Goal: Use online tool/utility: Use online tool/utility

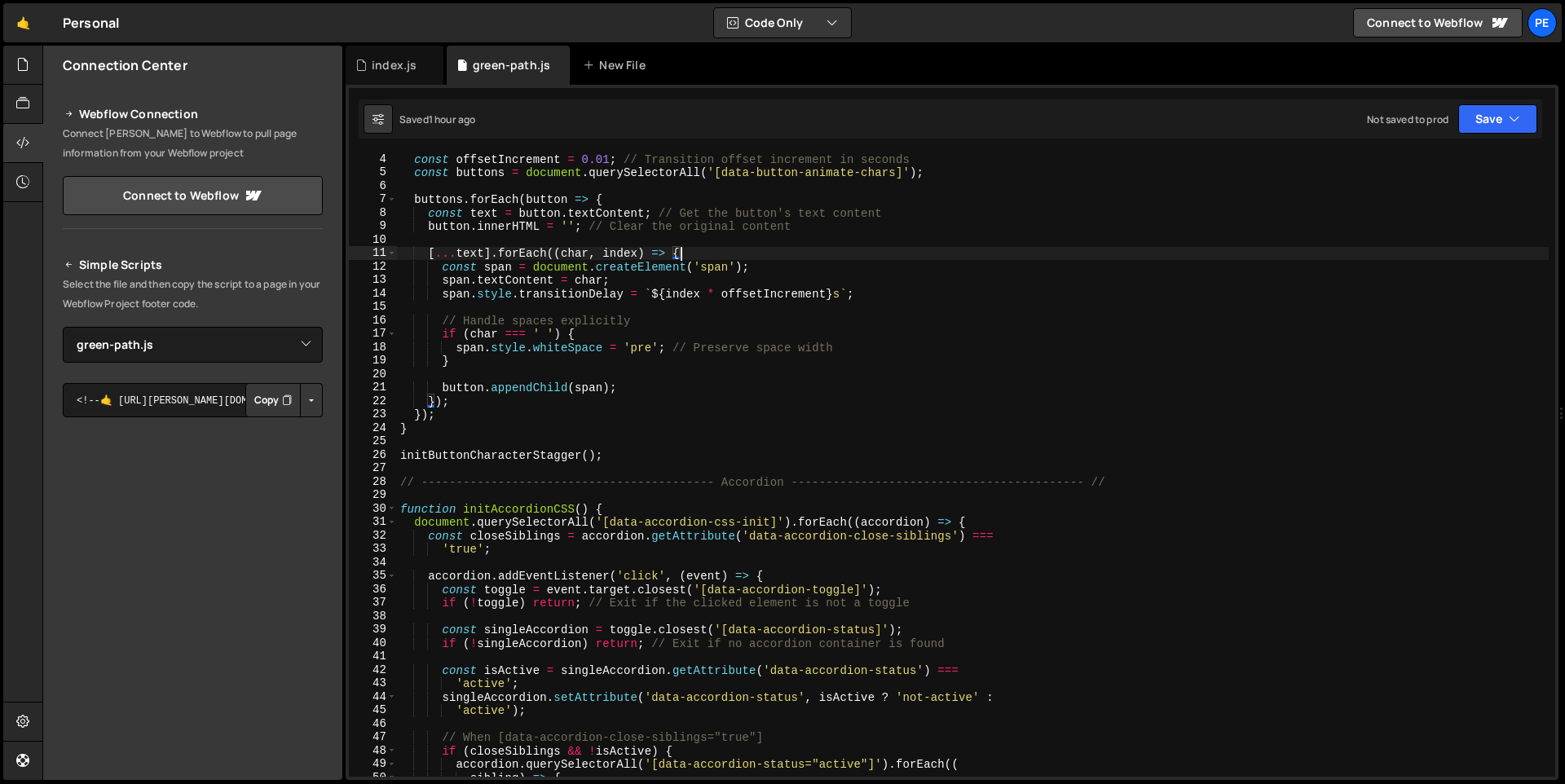
select select "47895"
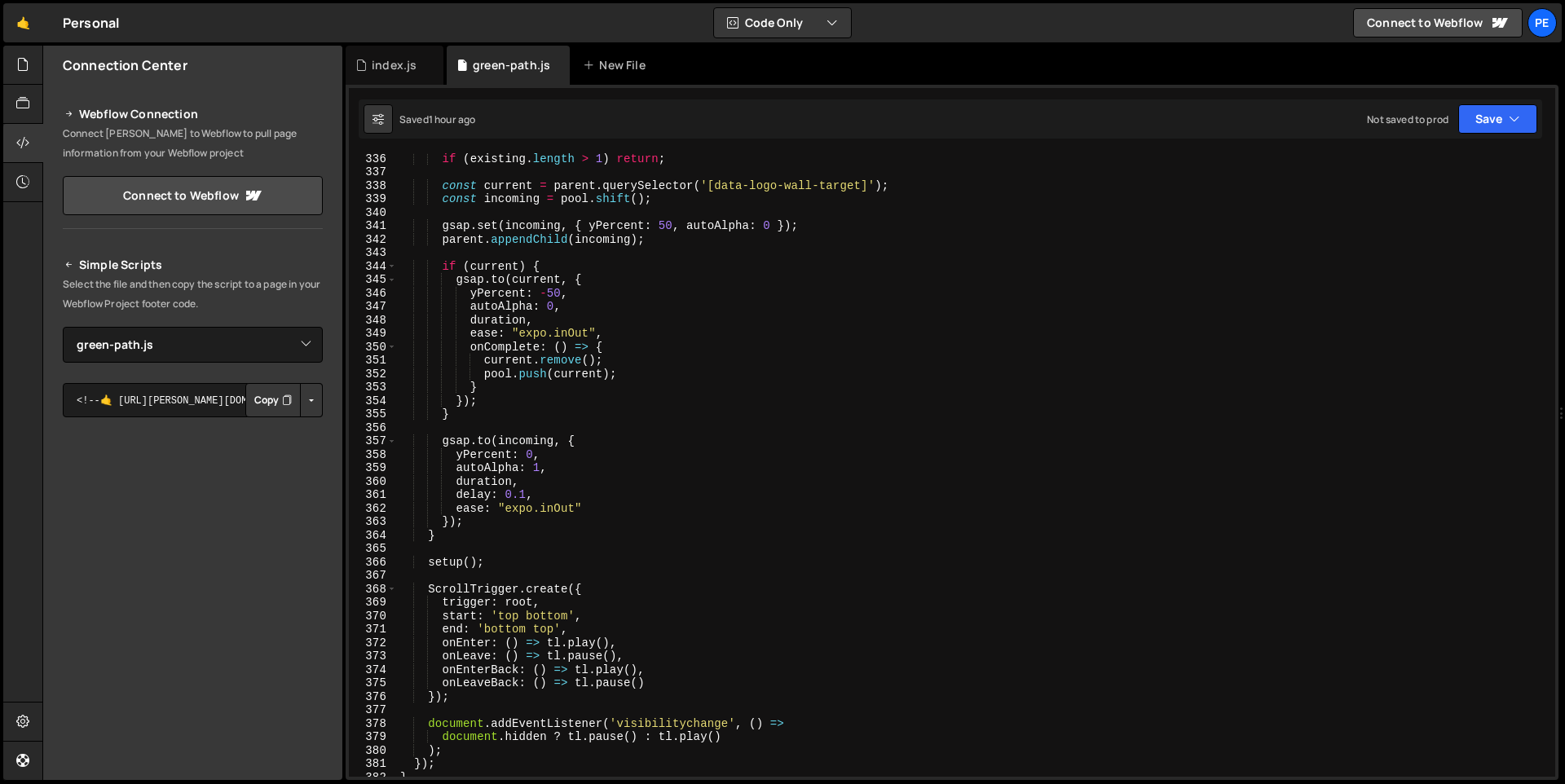
scroll to position [4869, 0]
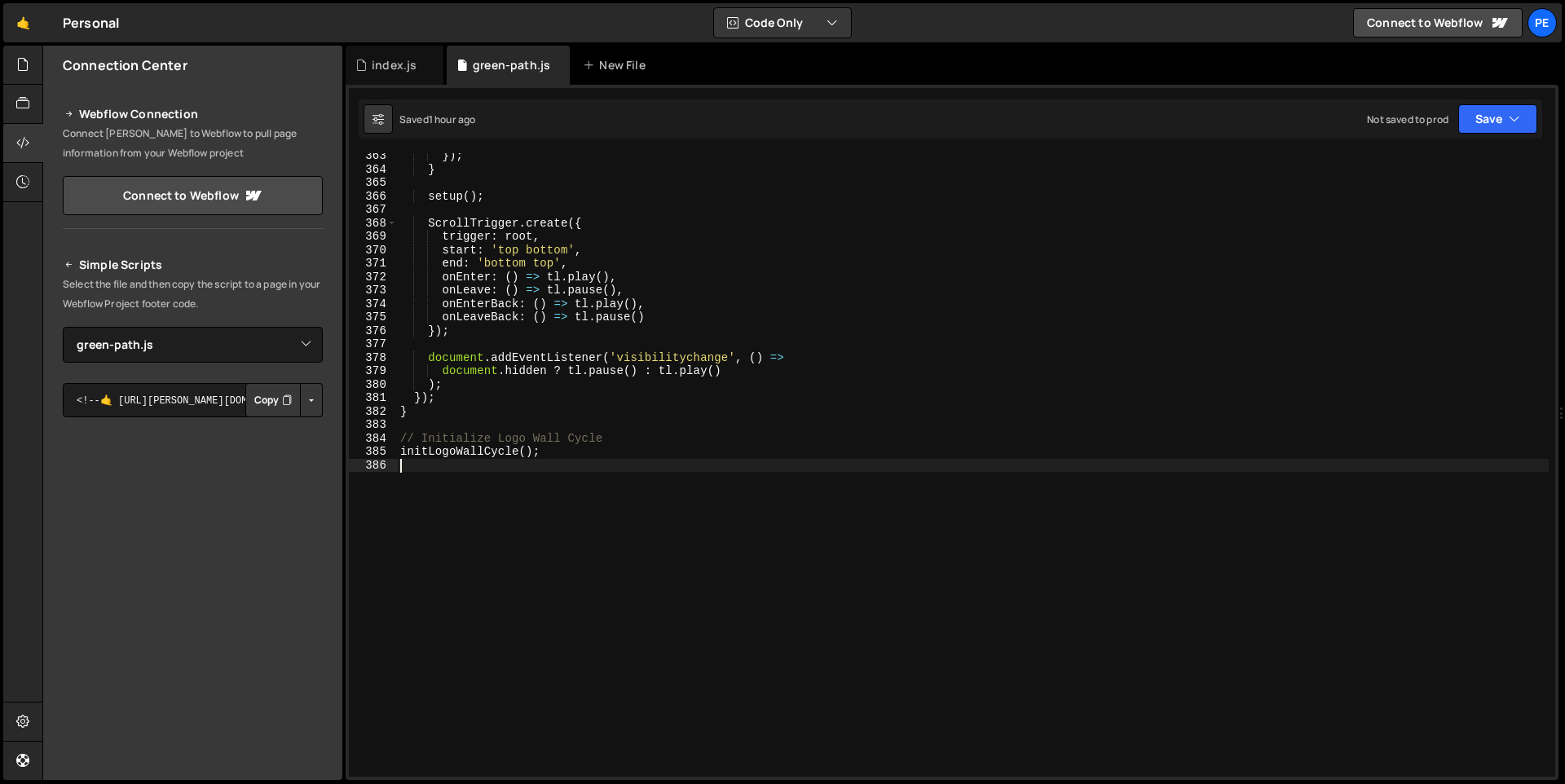
click at [465, 479] on div "}) ; } setup ( ) ; ScrollTrigger . create ({ trigger : root , start : 'top bott…" at bounding box center [972, 474] width 1151 height 650
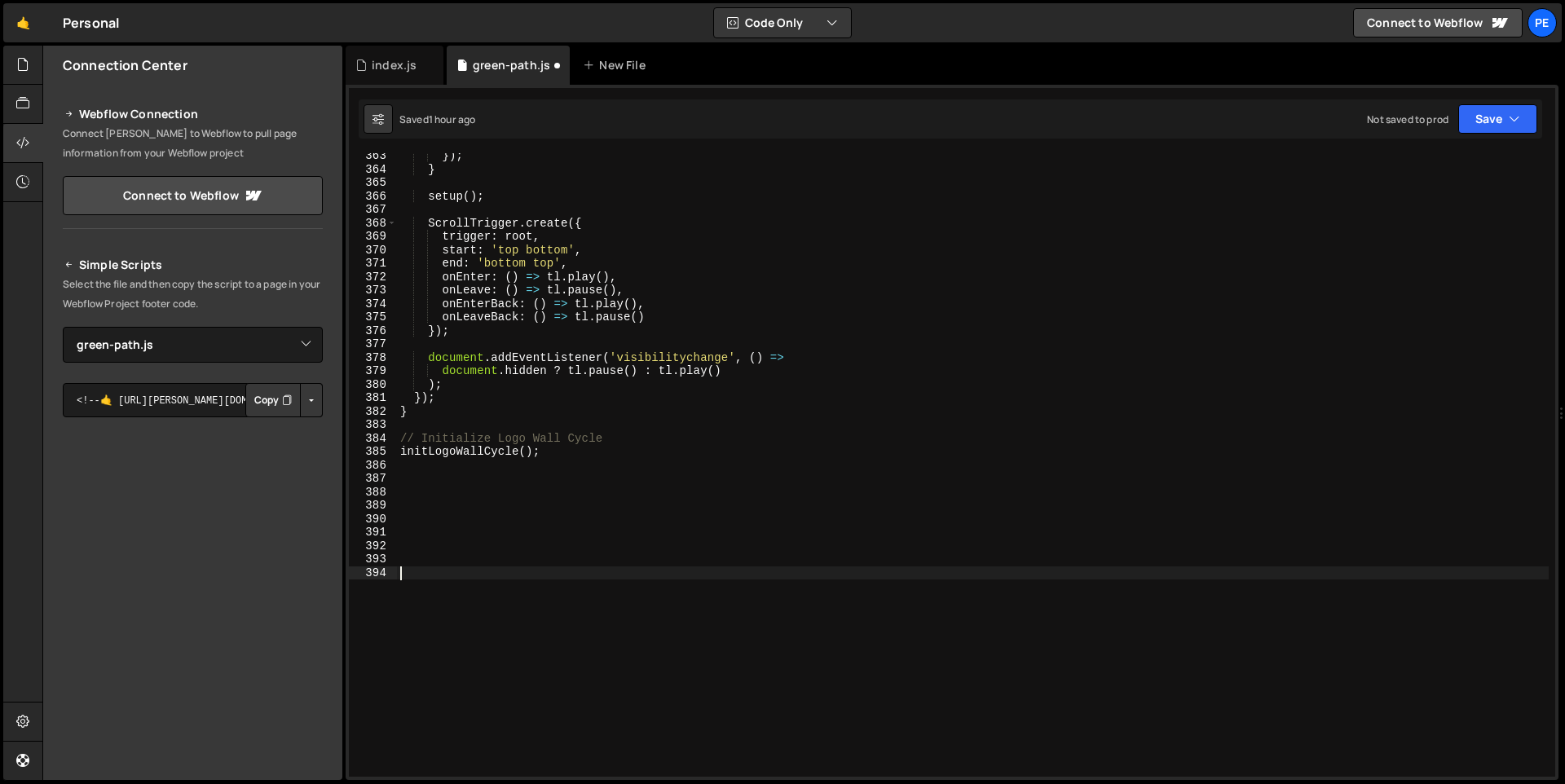
paste textarea "});"
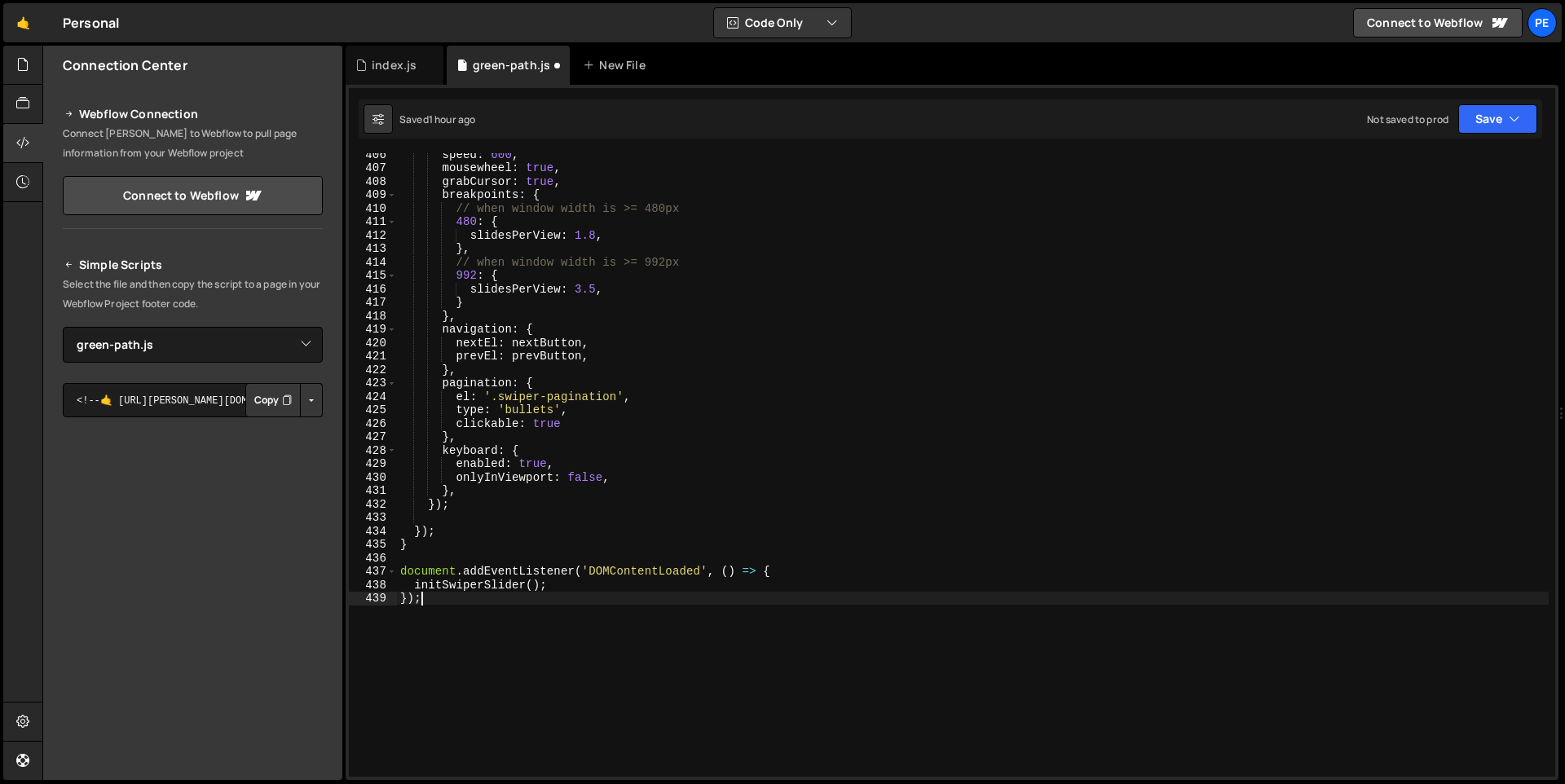
scroll to position [5449, 0]
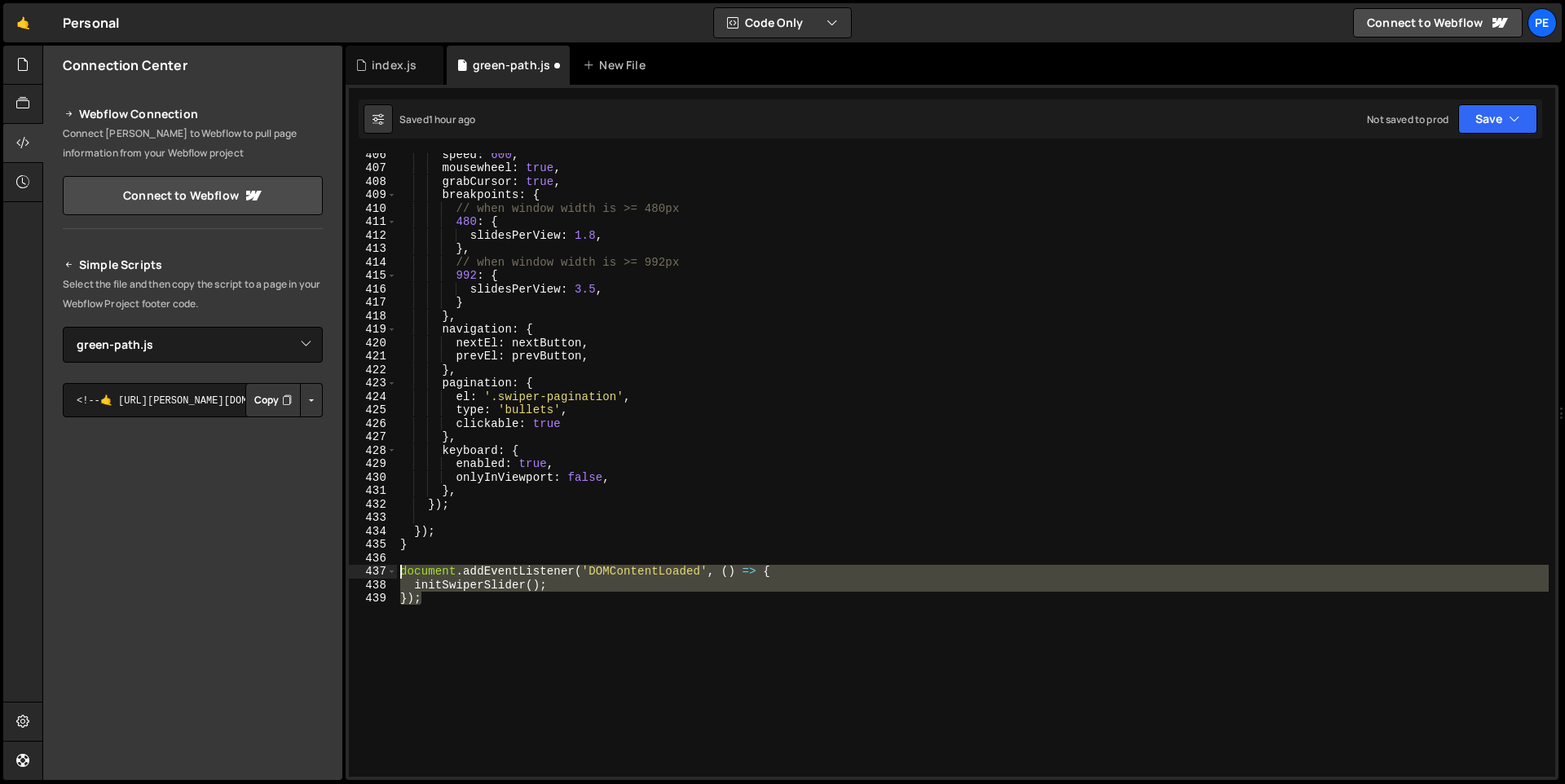
drag, startPoint x: 446, startPoint y: 597, endPoint x: 402, endPoint y: 574, distance: 49.6
click at [402, 574] on div "speed : 600 , mousewheel : true , grabCursor : true , breakpoints : { // when w…" at bounding box center [972, 472] width 1151 height 650
click at [540, 582] on div "speed : 600 , mousewheel : true , grabCursor : true , breakpoints : { // when w…" at bounding box center [972, 465] width 1151 height 623
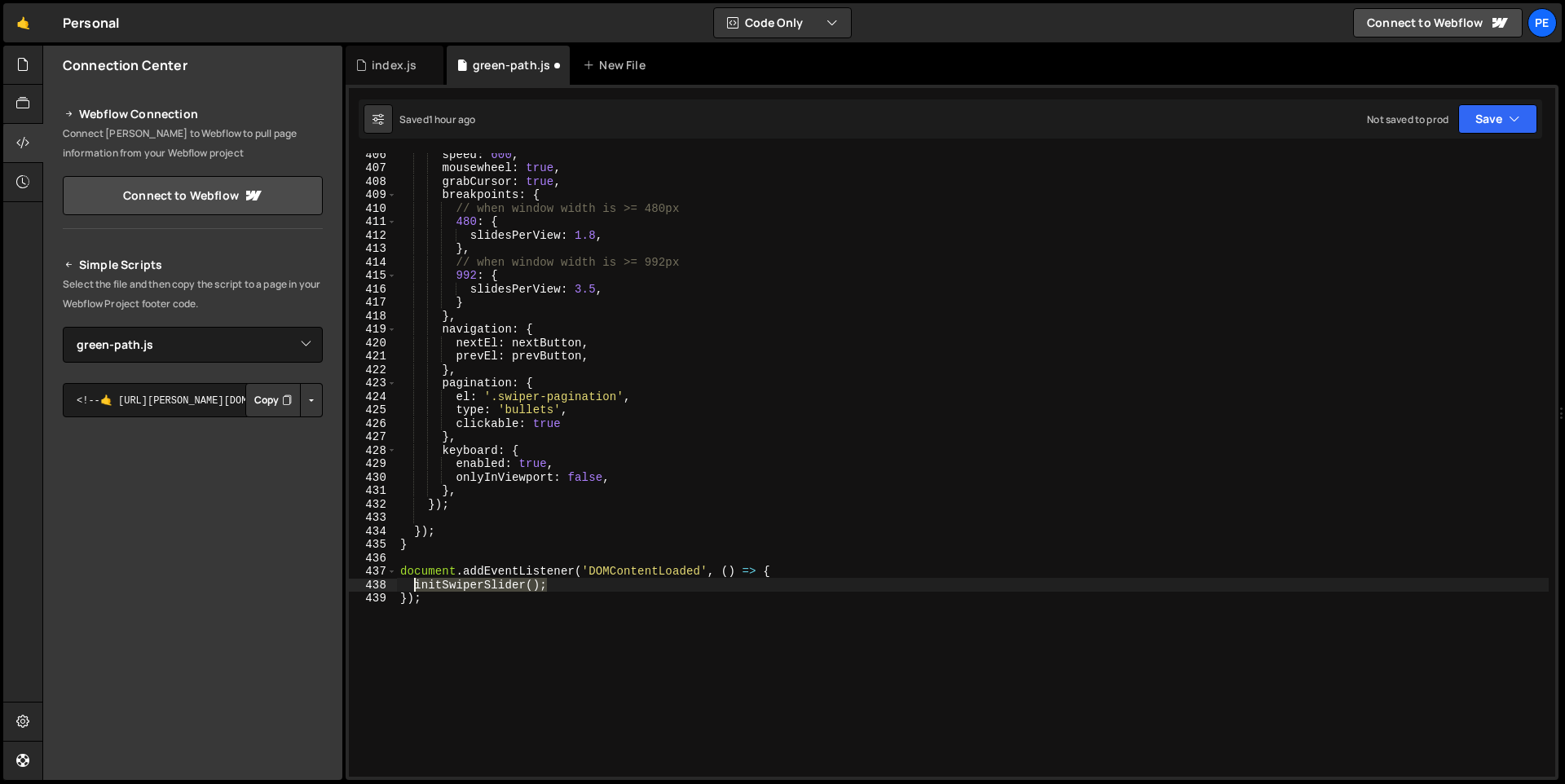
drag, startPoint x: 555, startPoint y: 583, endPoint x: 416, endPoint y: 584, distance: 139.0
click at [416, 584] on div "speed : 600 , mousewheel : true , grabCursor : true , breakpoints : { // when w…" at bounding box center [972, 472] width 1151 height 650
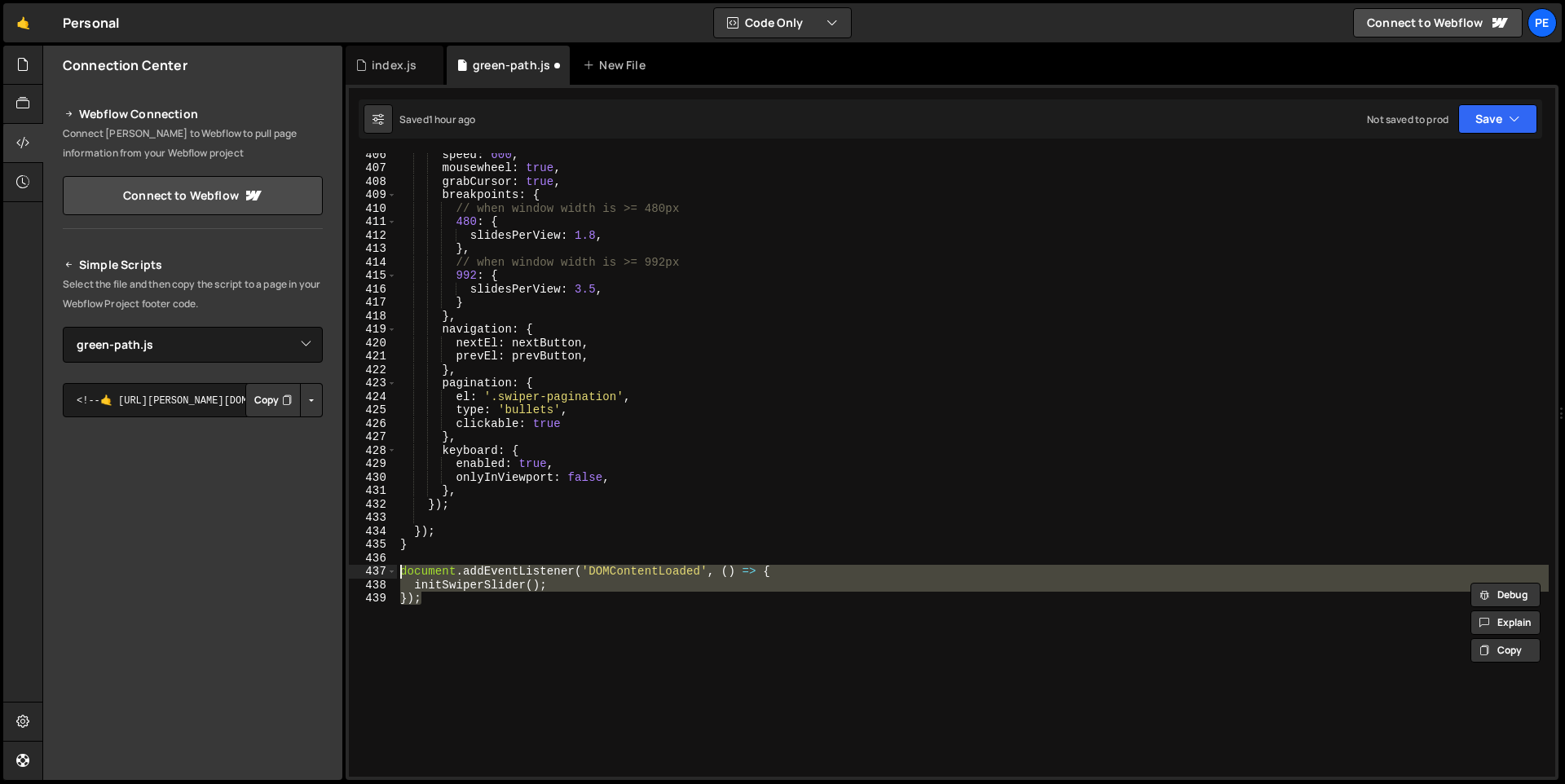
drag, startPoint x: 457, startPoint y: 608, endPoint x: 401, endPoint y: 573, distance: 66.0
click at [401, 573] on div "speed : 600 , mousewheel : true , grabCursor : true , breakpoints : { // when w…" at bounding box center [972, 472] width 1151 height 650
paste textarea
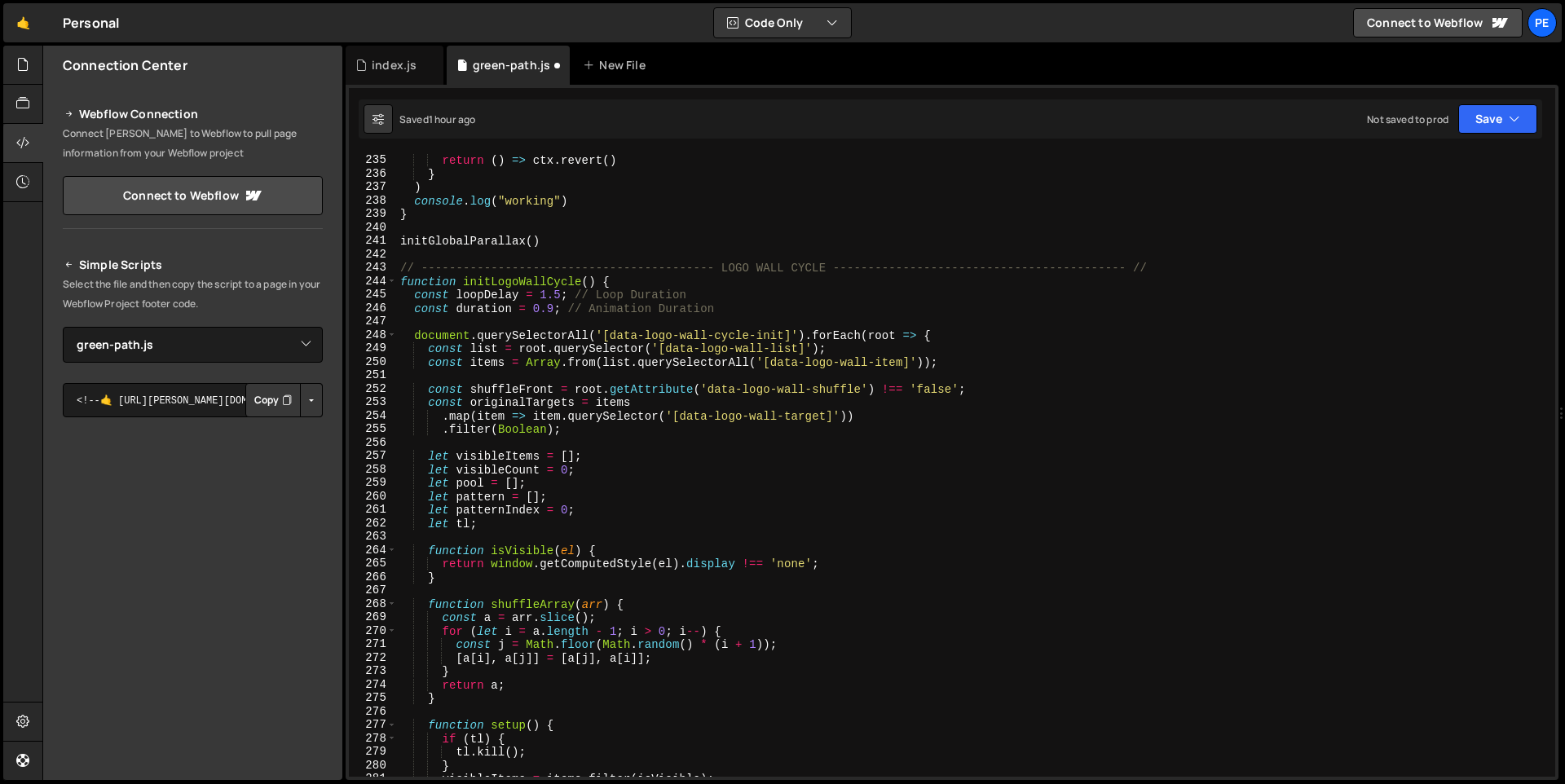
scroll to position [3145, 0]
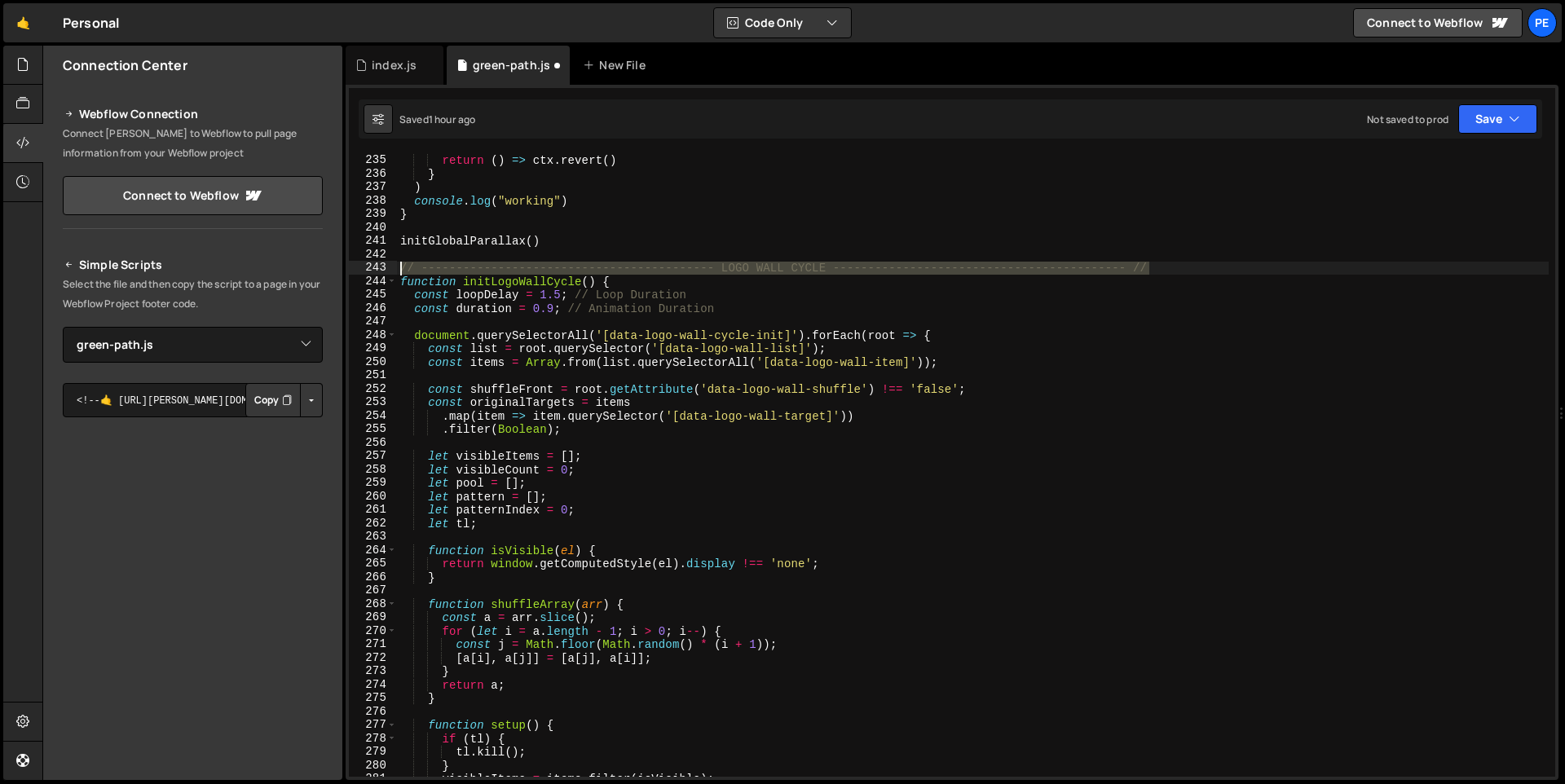
drag, startPoint x: 1160, startPoint y: 264, endPoint x: 399, endPoint y: 269, distance: 761.0
click at [399, 269] on div "return ( ) => ctx . revert ( ) } ) console . log ( "working" ) } initGlobalPara…" at bounding box center [972, 466] width 1151 height 650
type textarea "// ------------------------------------------ LOGO WALL CYCLE -----------------…"
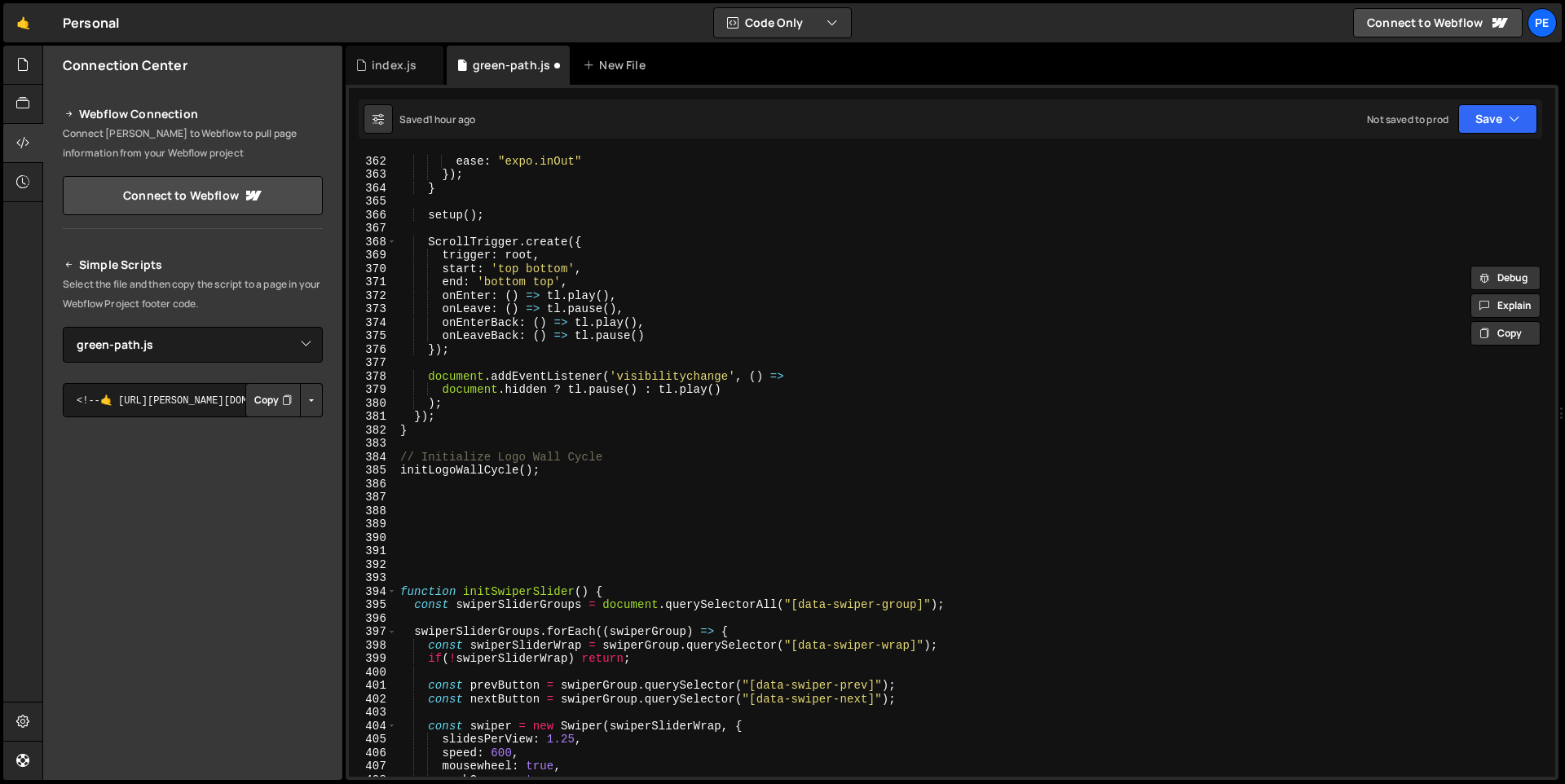
scroll to position [4980, 0]
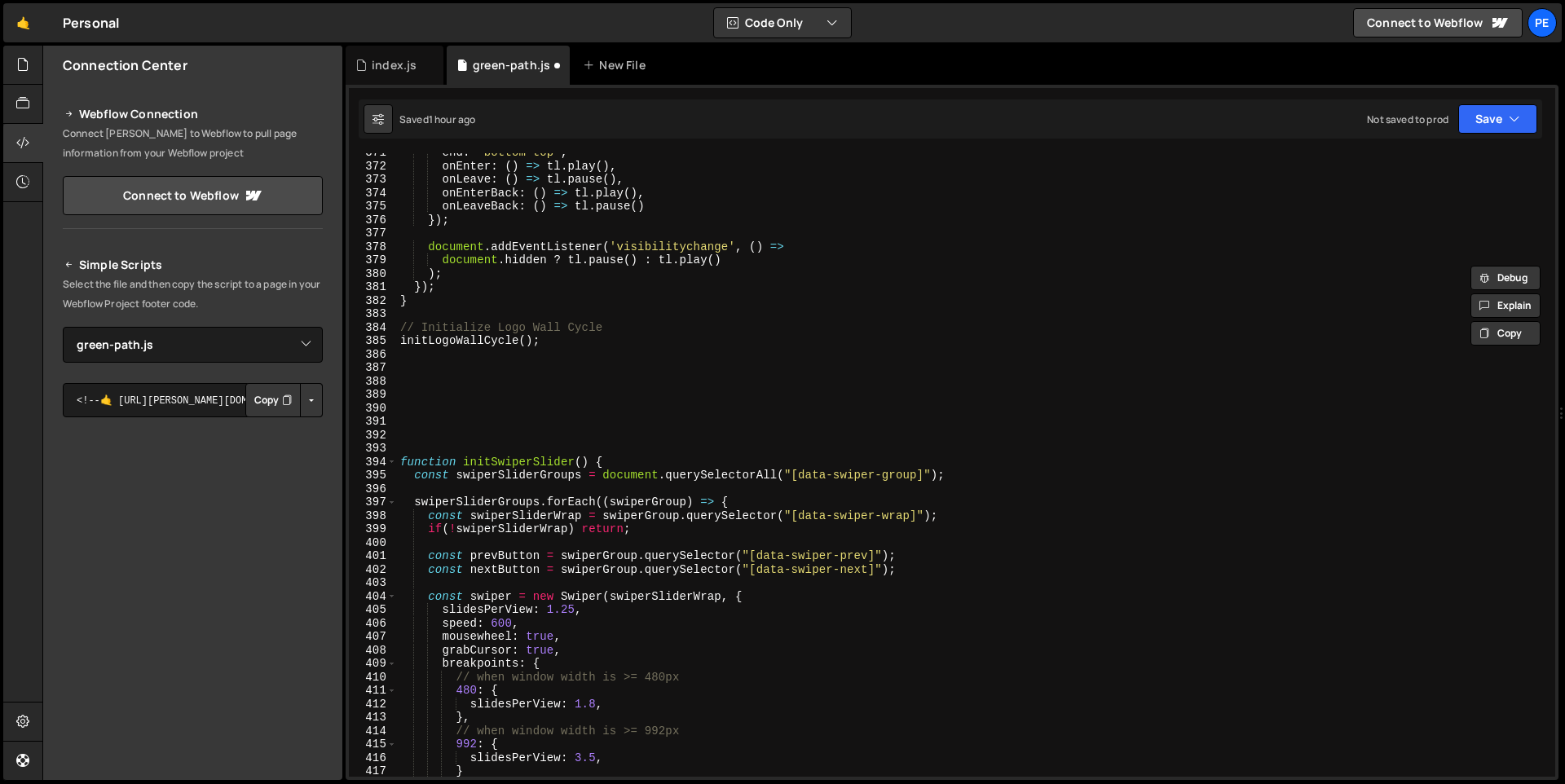
click at [446, 435] on div "end : 'bottom top' , onEnter : ( ) => tl . play ( ) , onLeave : ( ) => tl . pau…" at bounding box center [972, 471] width 1151 height 650
paste textarea "// ------------------------------------------ LOGO WALL CYCLE -----------------…"
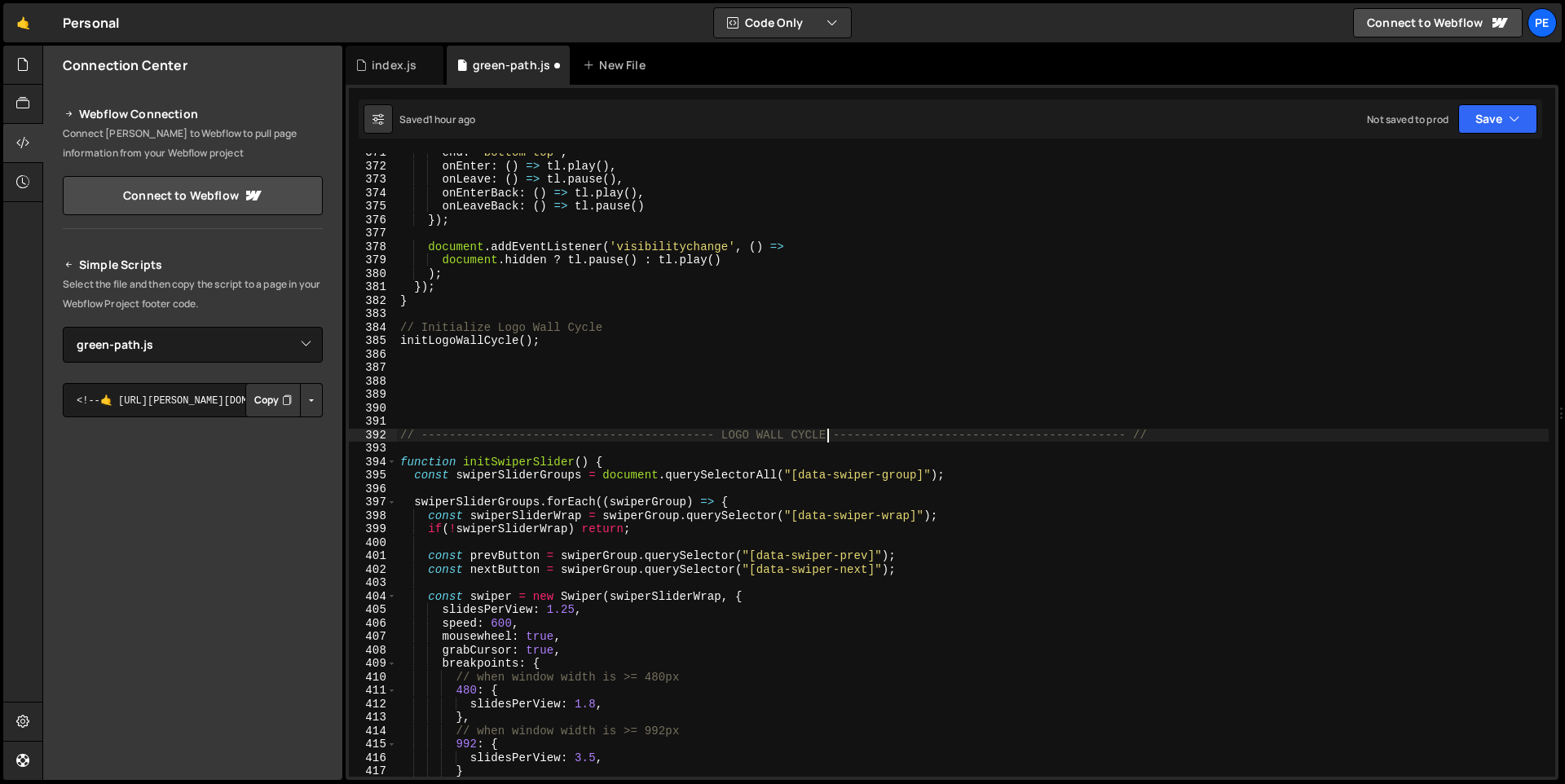
click at [828, 432] on div "end : 'bottom top' , onEnter : ( ) => tl . play ( ) , onLeave : ( ) => tl . pau…" at bounding box center [972, 471] width 1151 height 650
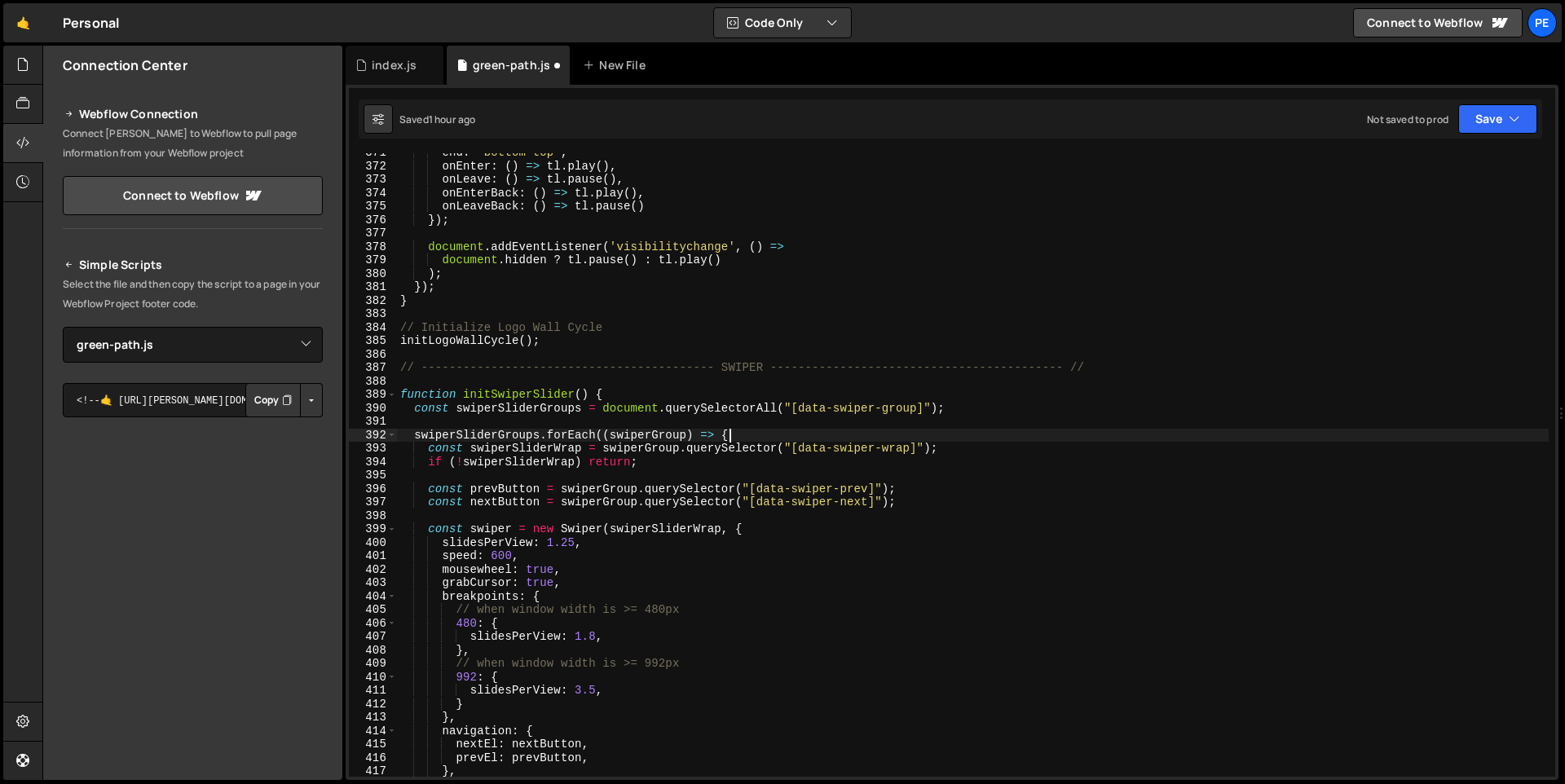
scroll to position [0, 22]
type textarea "swiperSliderGroups.forEach((swiperGroup) => {"
click at [1513, 120] on icon "button" at bounding box center [1514, 118] width 12 height 16
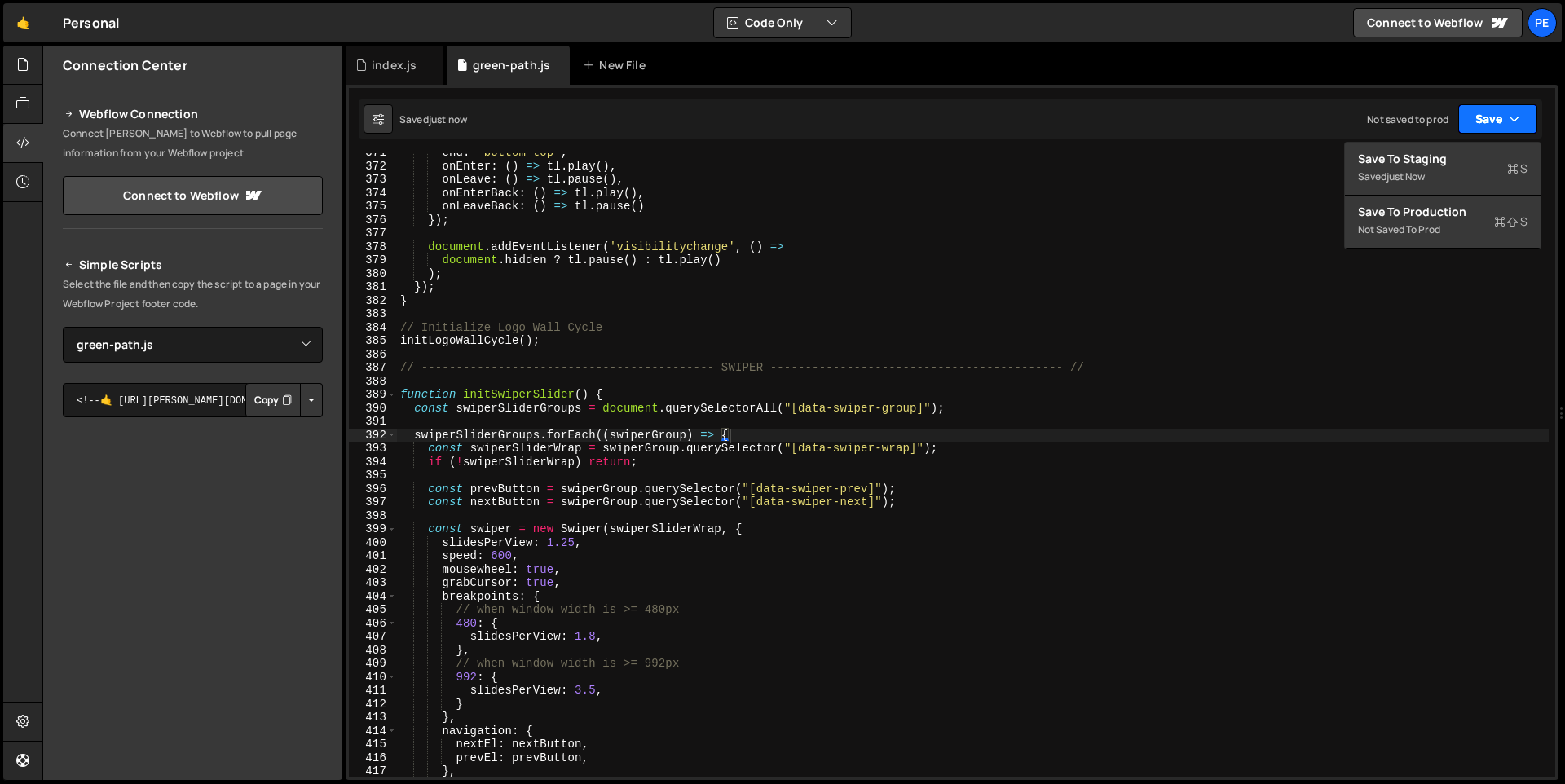
click at [1513, 120] on icon "button" at bounding box center [1514, 118] width 12 height 16
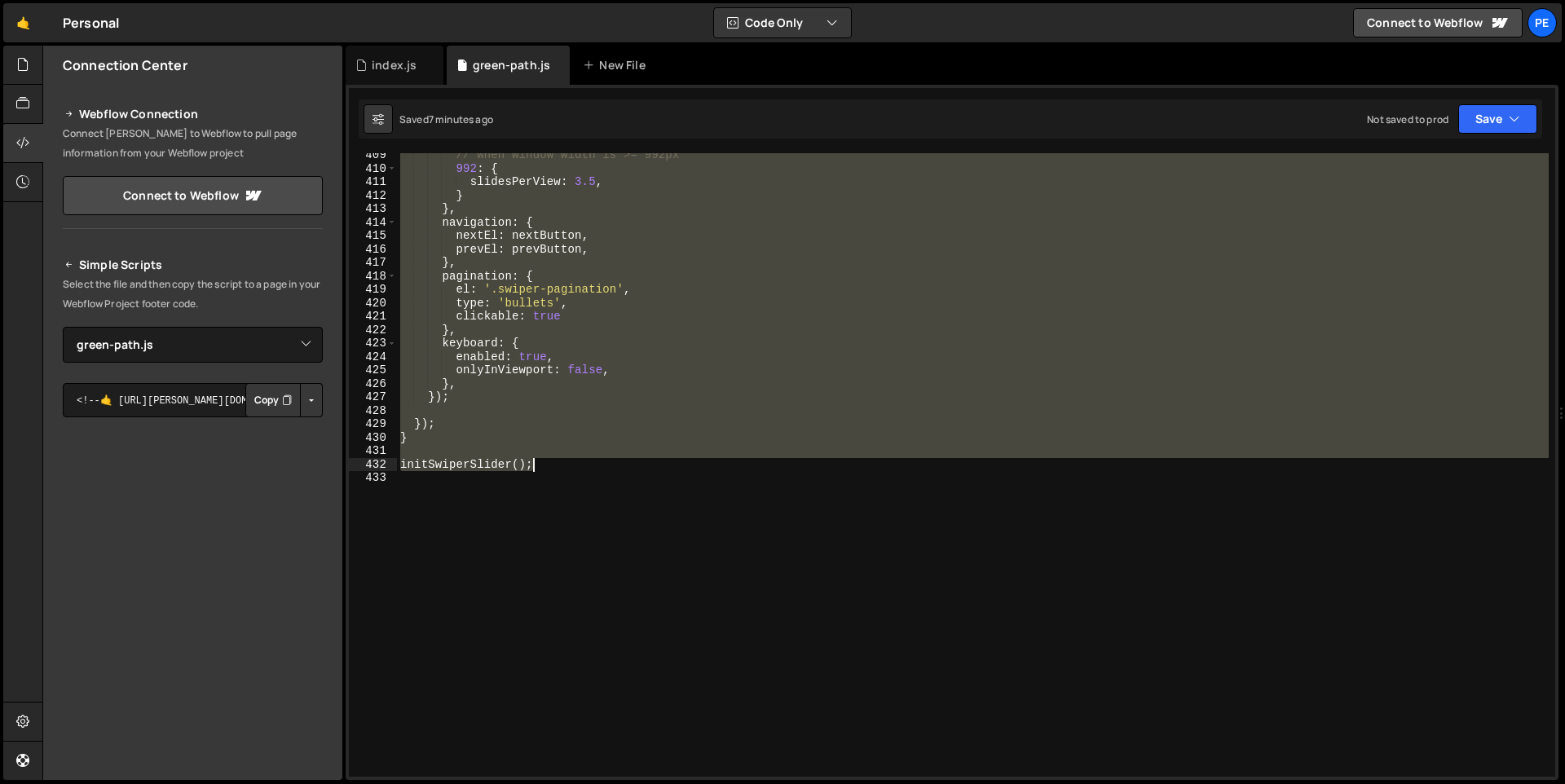
scroll to position [5501, 0]
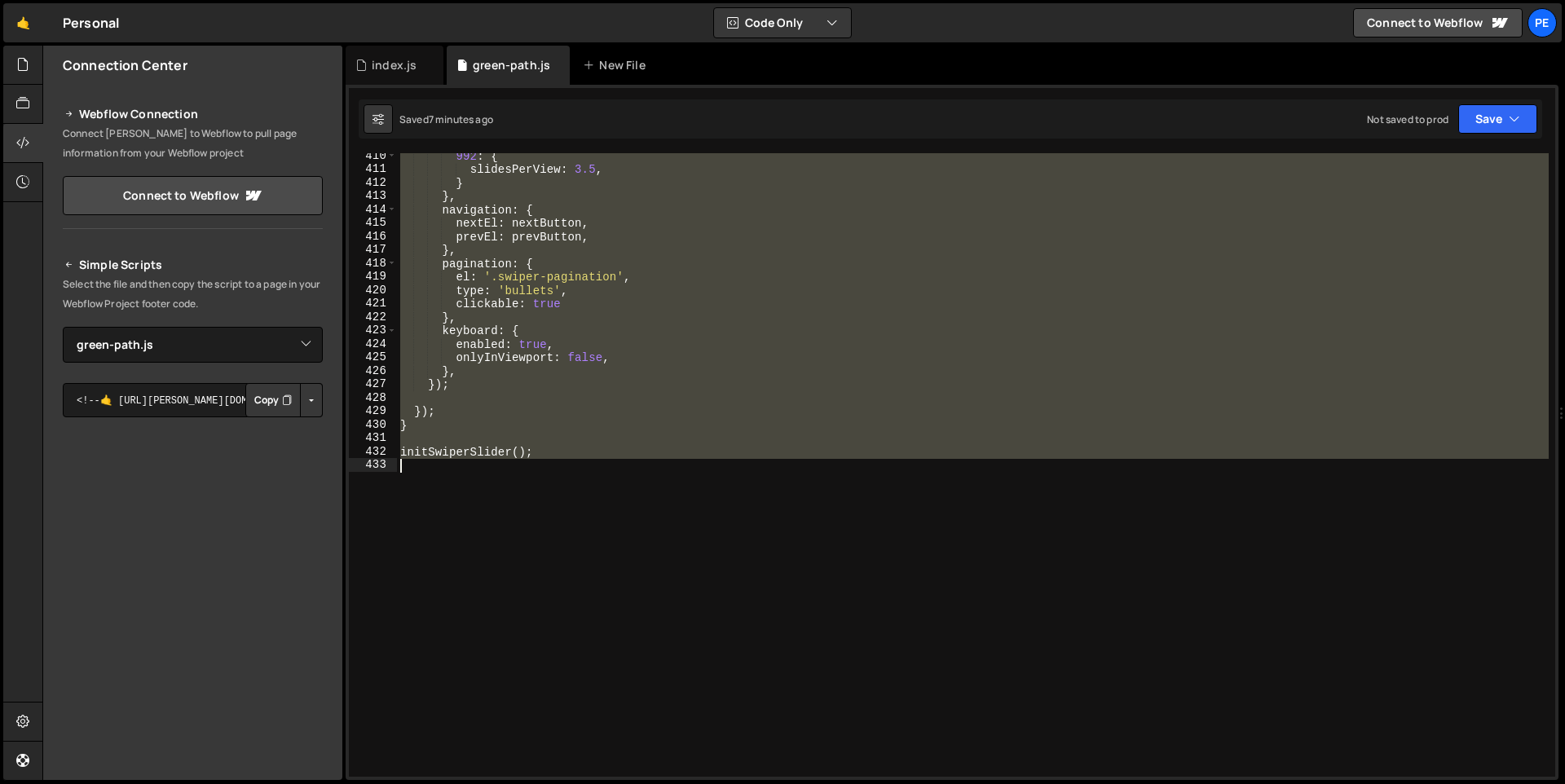
drag, startPoint x: 399, startPoint y: 363, endPoint x: 767, endPoint y: 513, distance: 397.4
click at [767, 513] on div "992 : { slidesPerView : 3.5 , } } , navigation : { nextEl : nextButton , prevEl…" at bounding box center [972, 474] width 1151 height 650
type textarea "initSwiperSlider();"
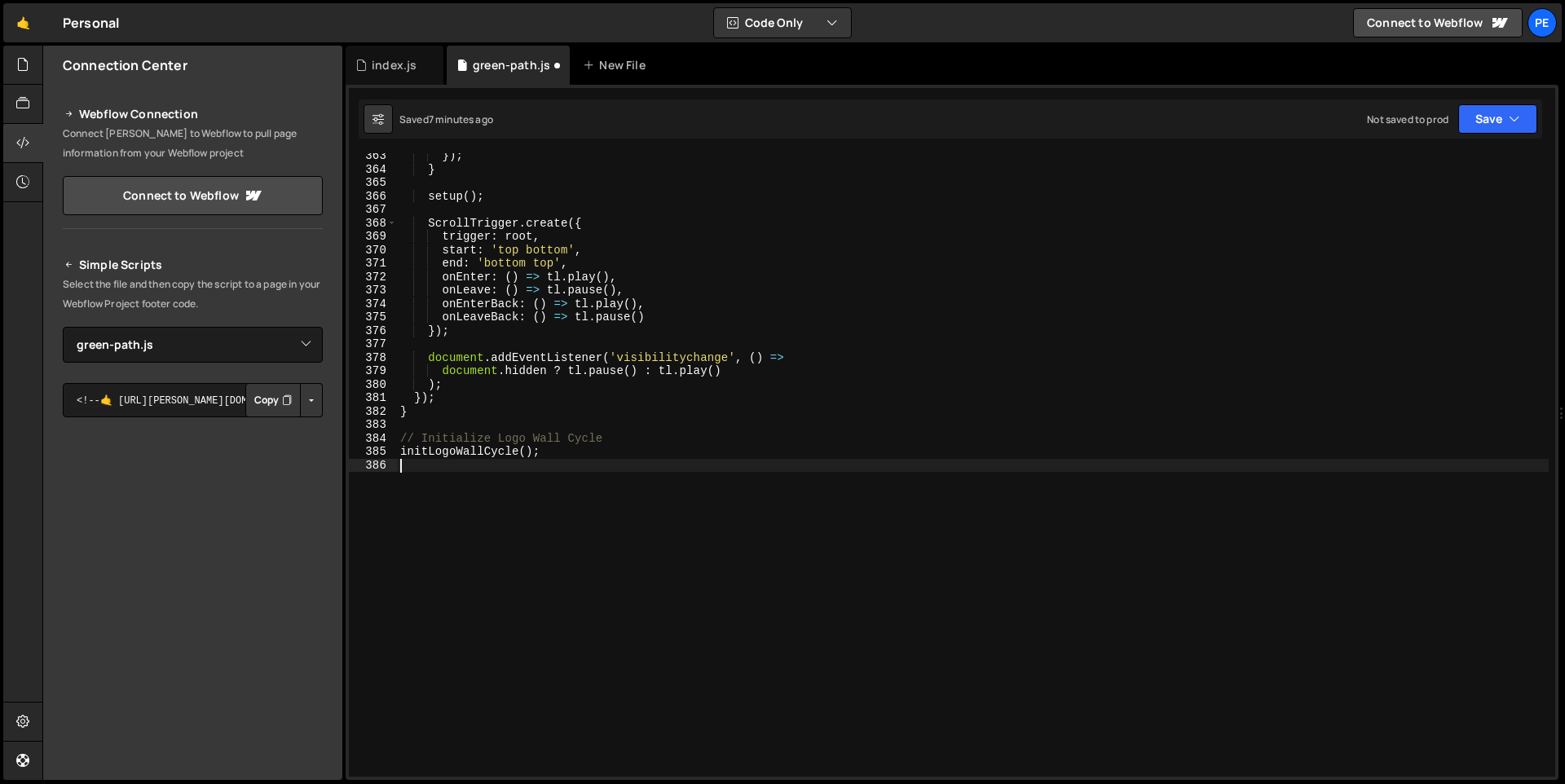
scroll to position [4869, 0]
